Goal: Task Accomplishment & Management: Complete application form

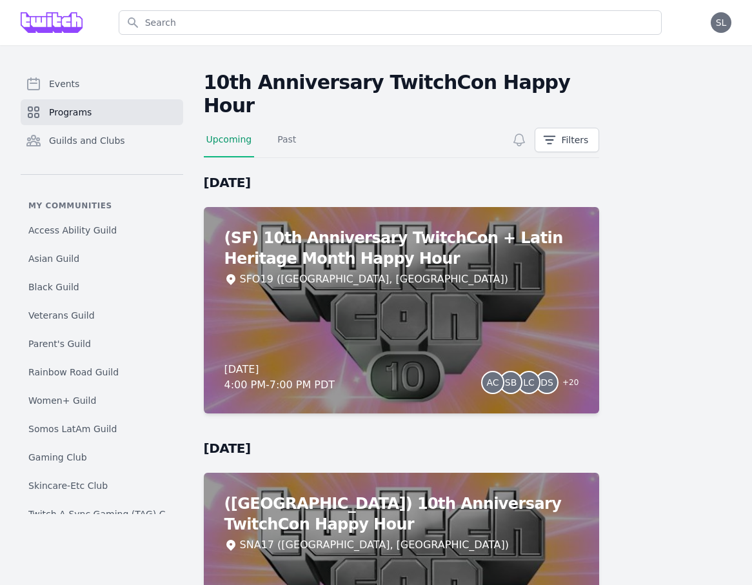
scroll to position [123, 0]
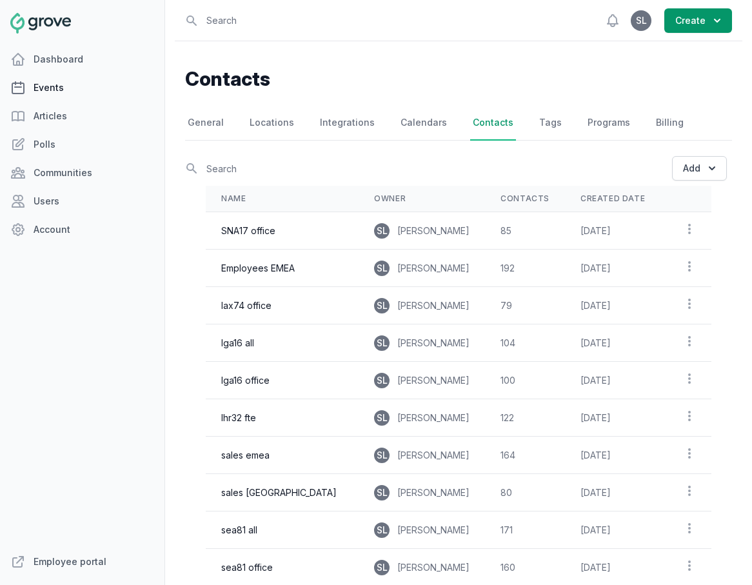
scroll to position [101, 0]
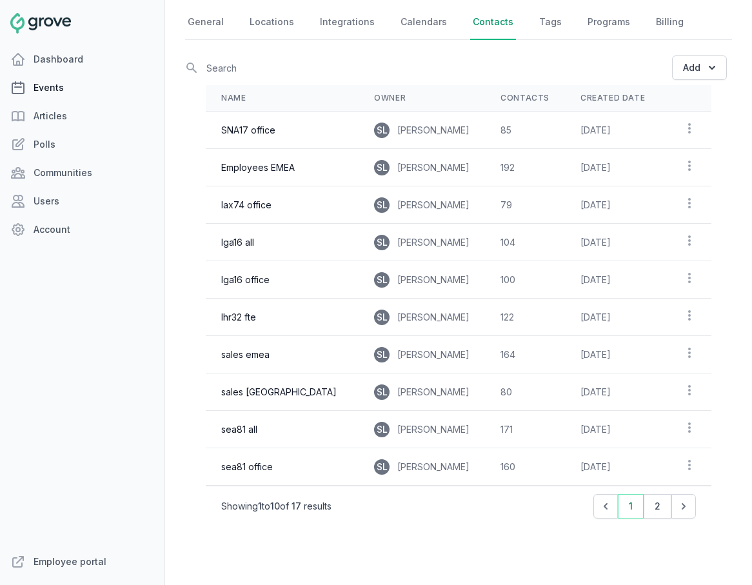
click at [77, 90] on link "Events" at bounding box center [82, 88] width 165 height 26
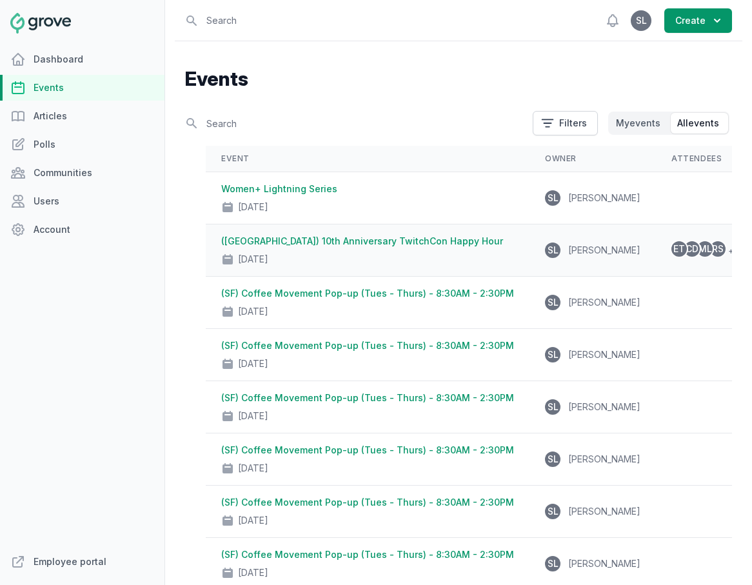
click at [395, 252] on div "[DATE]" at bounding box center [367, 257] width 293 height 18
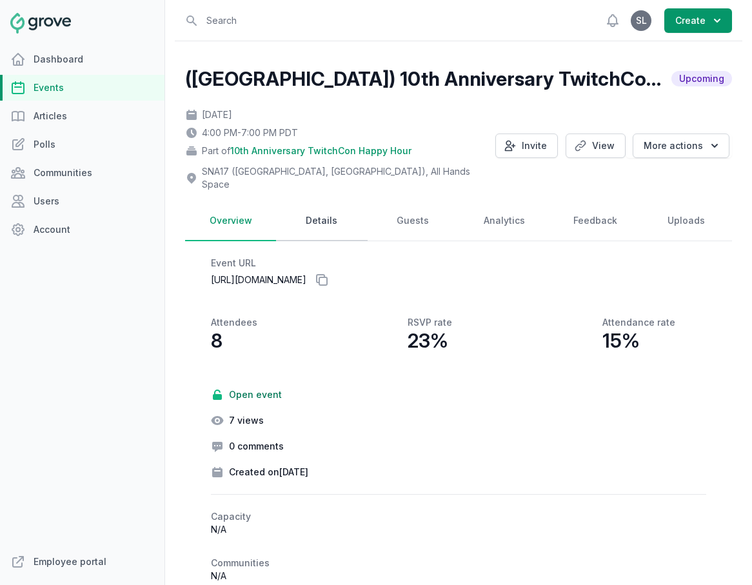
click at [329, 206] on link "Details" at bounding box center [321, 221] width 91 height 40
select select "129"
select select "40"
select select "4:00 PM"
select select "7:00 PM"
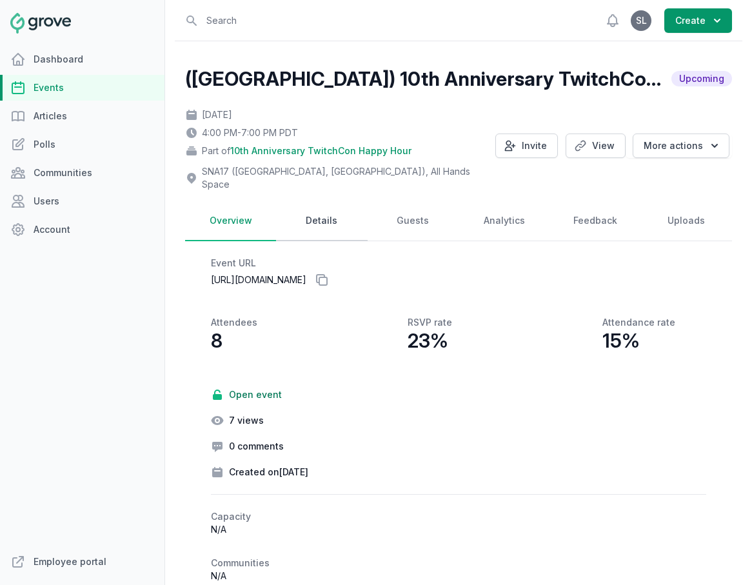
select select "89"
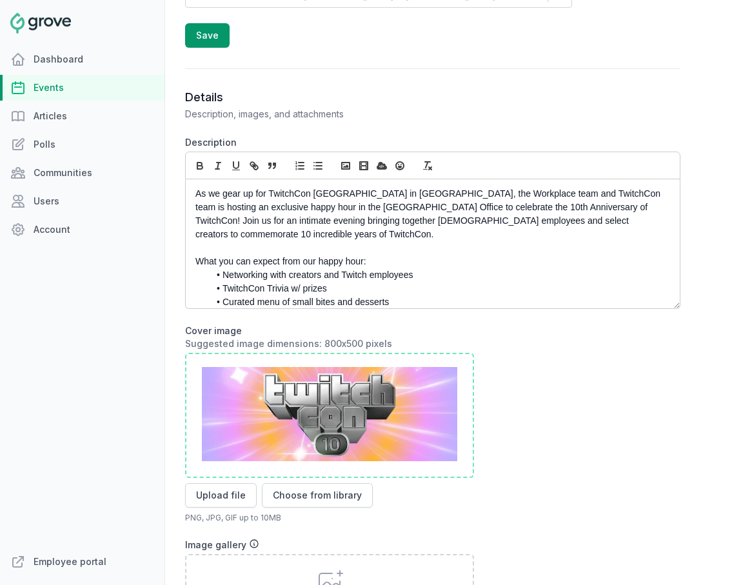
scroll to position [636, 0]
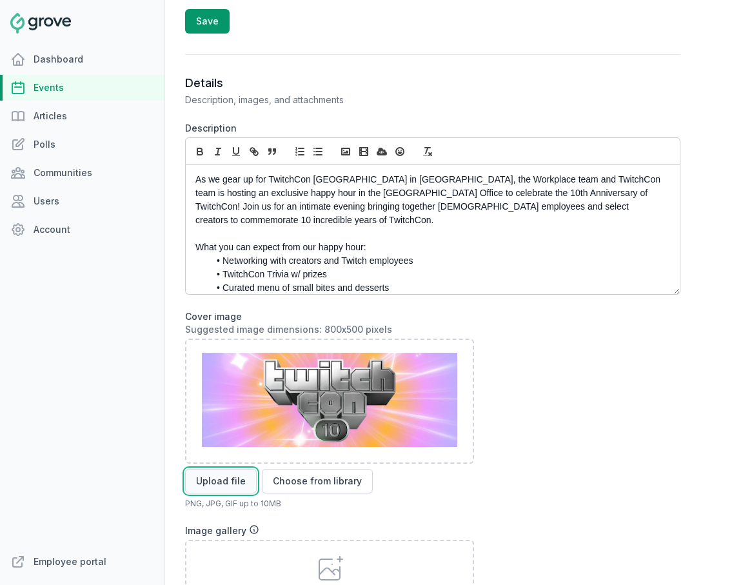
click at [220, 469] on button "Upload file" at bounding box center [221, 481] width 72 height 25
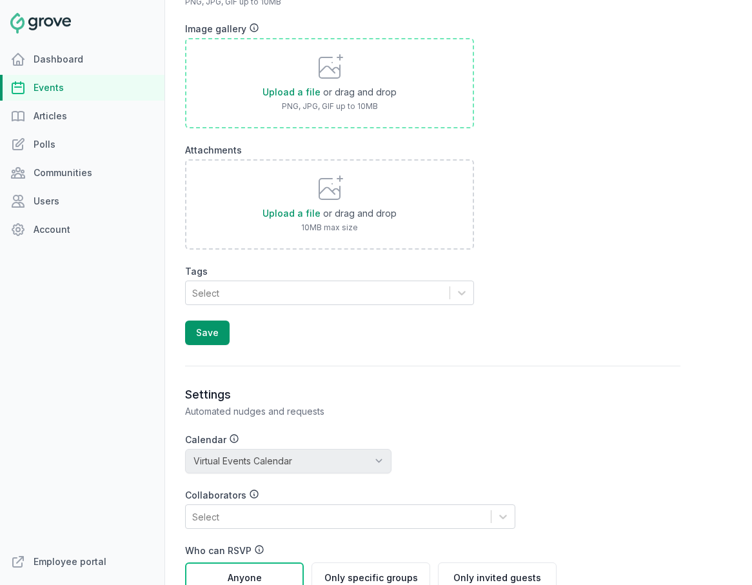
scroll to position [1259, 0]
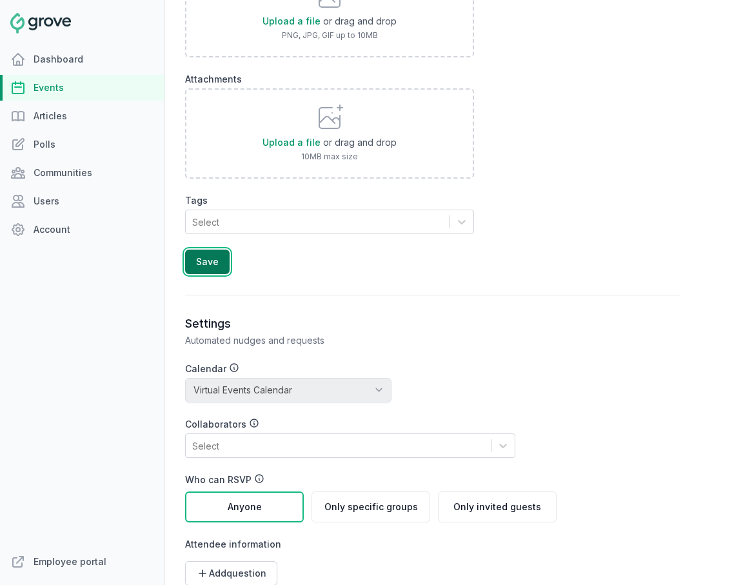
click at [210, 250] on button "Save" at bounding box center [207, 262] width 45 height 25
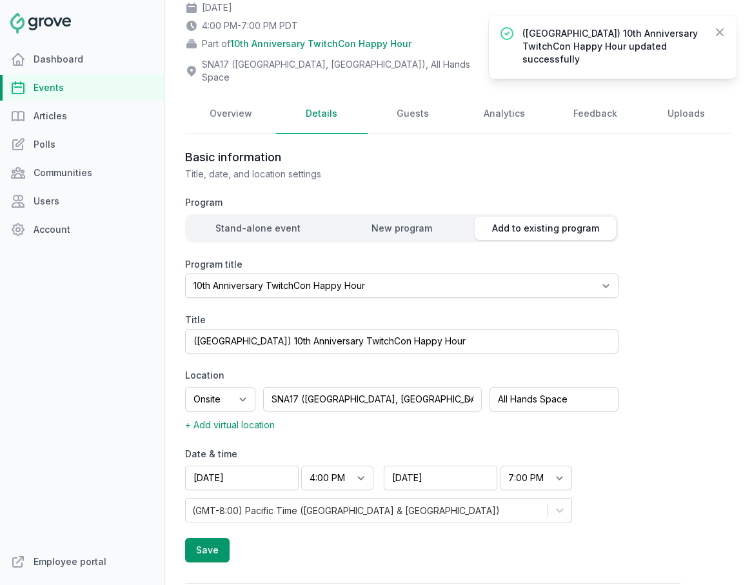
scroll to position [96, 0]
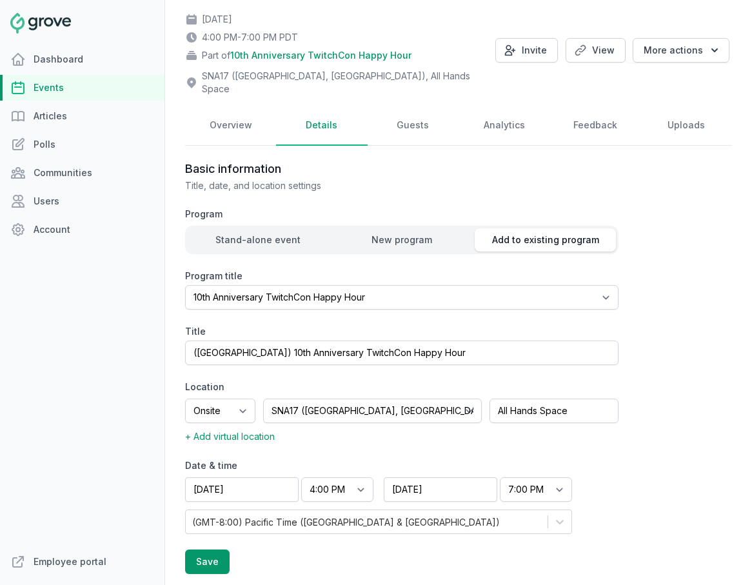
click at [87, 89] on link "Events" at bounding box center [82, 88] width 165 height 26
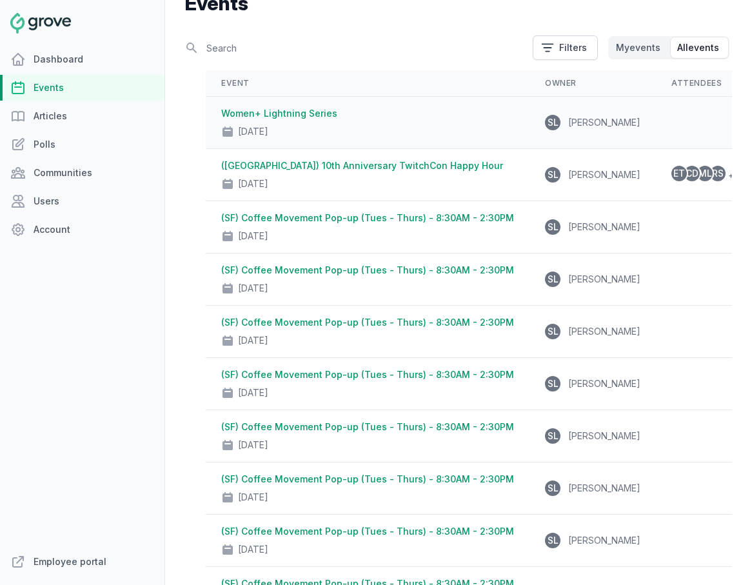
scroll to position [63, 0]
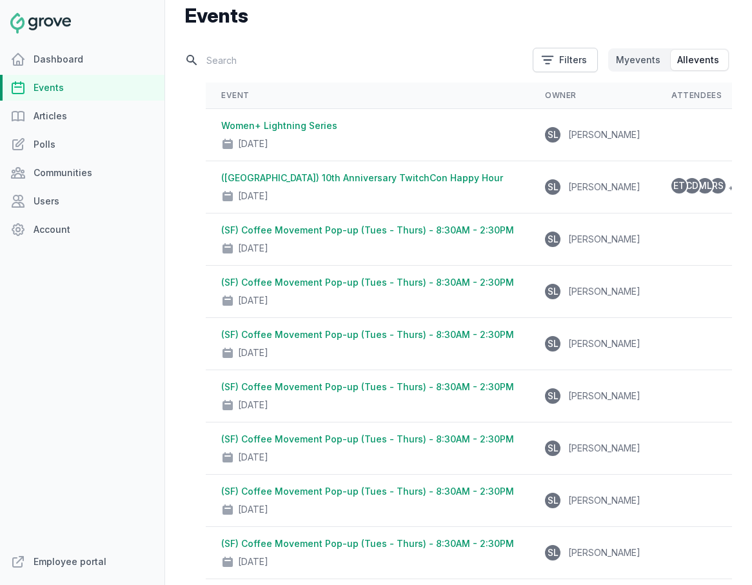
click at [274, 57] on input "text" at bounding box center [355, 60] width 340 height 23
type input "[GEOGRAPHIC_DATA]"
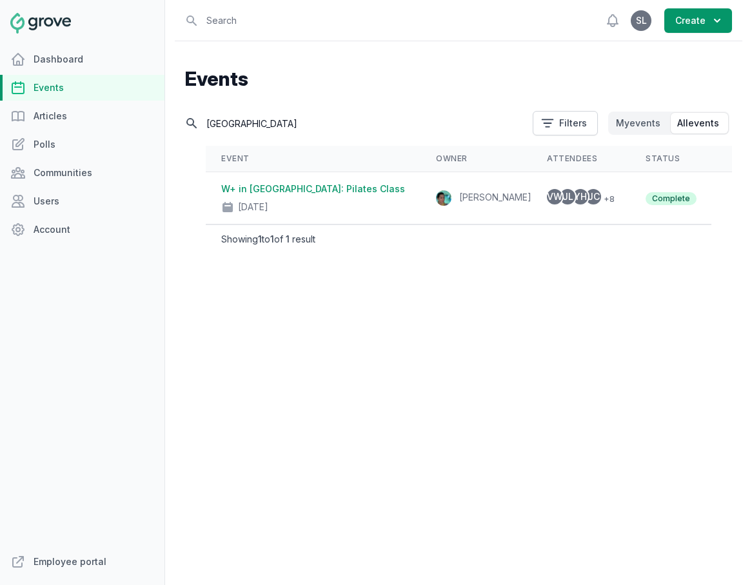
scroll to position [0, 0]
click at [225, 112] on input "[GEOGRAPHIC_DATA]" at bounding box center [355, 123] width 340 height 23
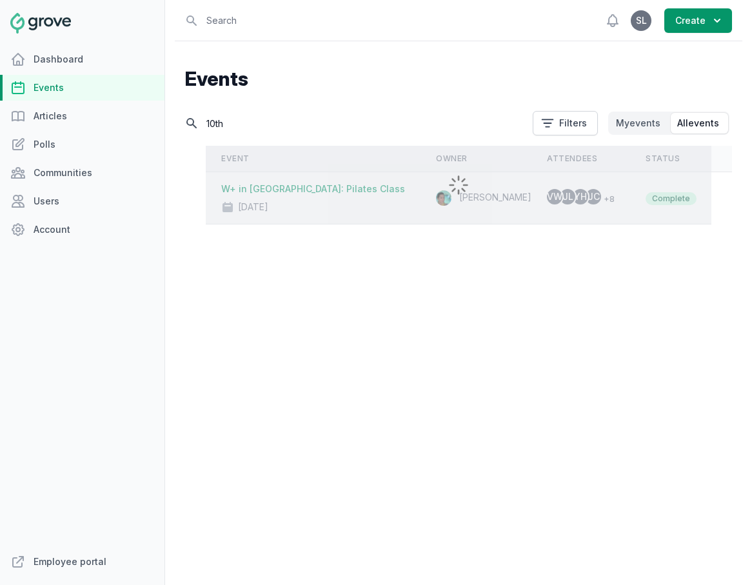
type input "10th"
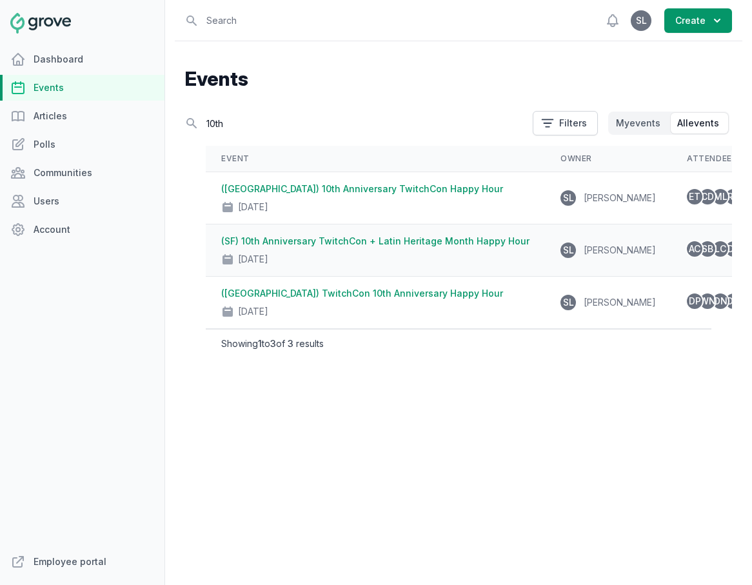
click at [368, 255] on div "[DATE]" at bounding box center [375, 257] width 308 height 18
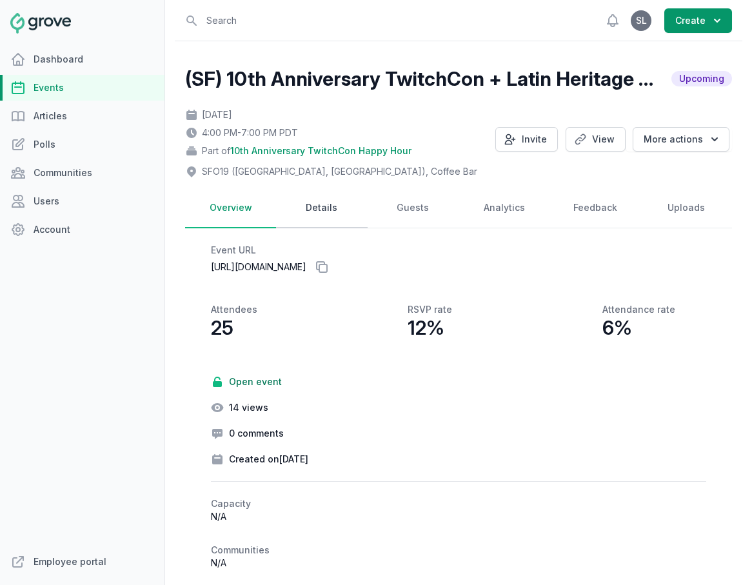
click at [321, 207] on link "Details" at bounding box center [321, 208] width 91 height 40
select select "129"
select select "43"
select select "4:00 PM"
select select "7:00 PM"
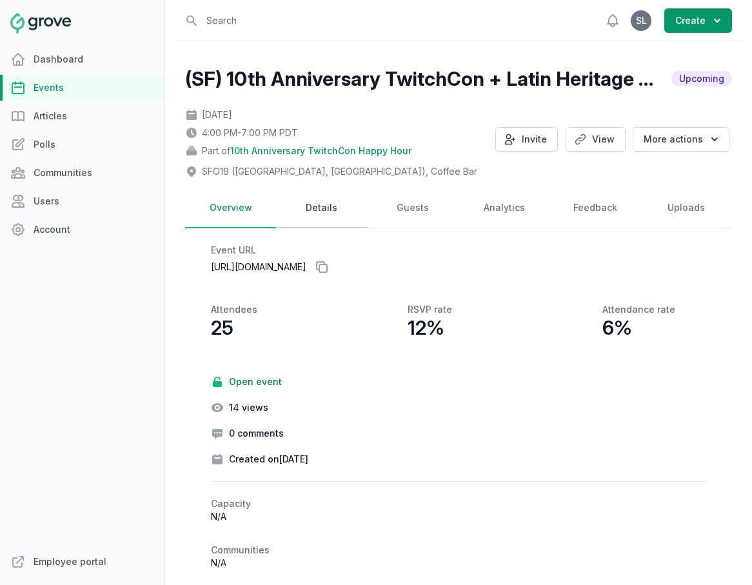
select select "89"
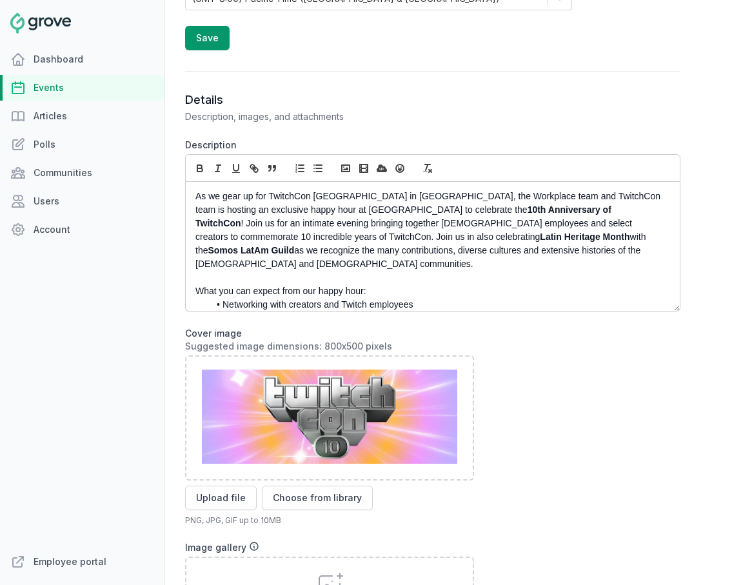
scroll to position [640, 0]
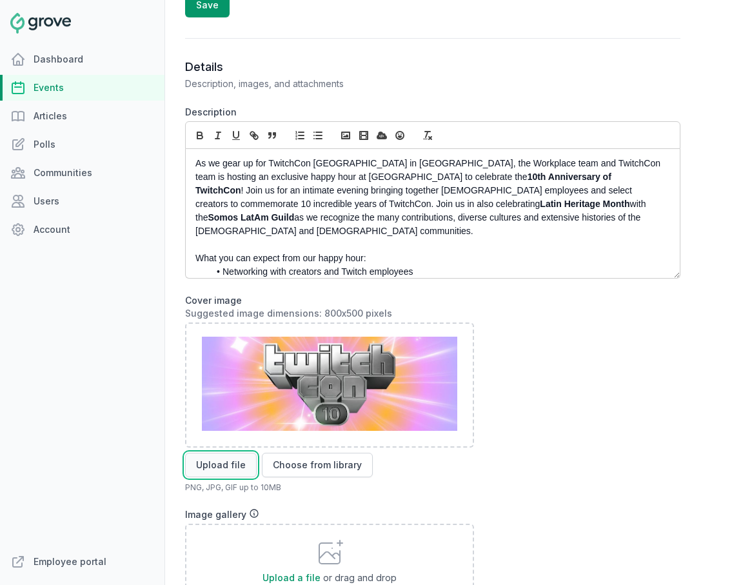
click at [225, 465] on button "Upload file" at bounding box center [221, 465] width 72 height 25
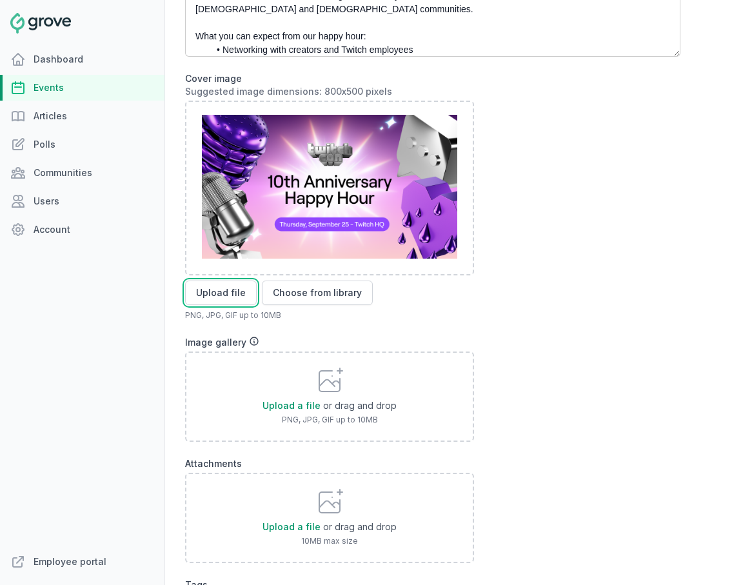
scroll to position [1034, 0]
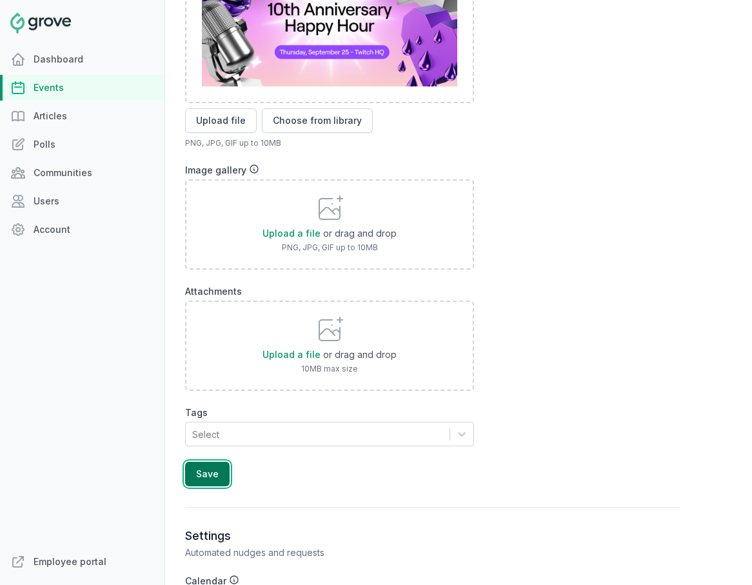
click at [218, 478] on button "Save" at bounding box center [207, 474] width 45 height 25
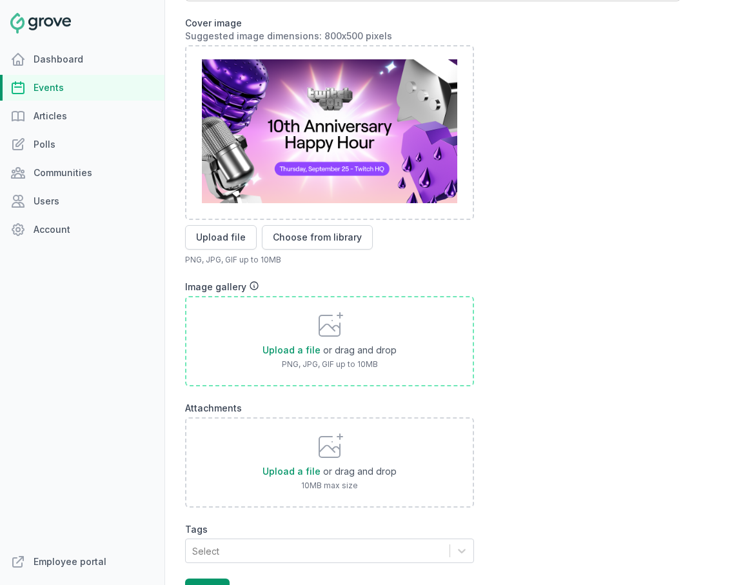
scroll to position [954, 0]
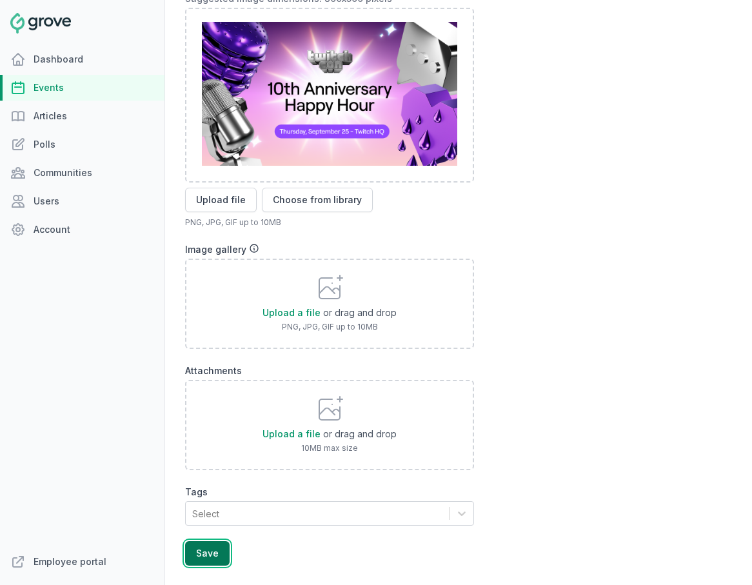
click at [217, 556] on button "Save" at bounding box center [207, 553] width 45 height 25
